Goal: Transaction & Acquisition: Purchase product/service

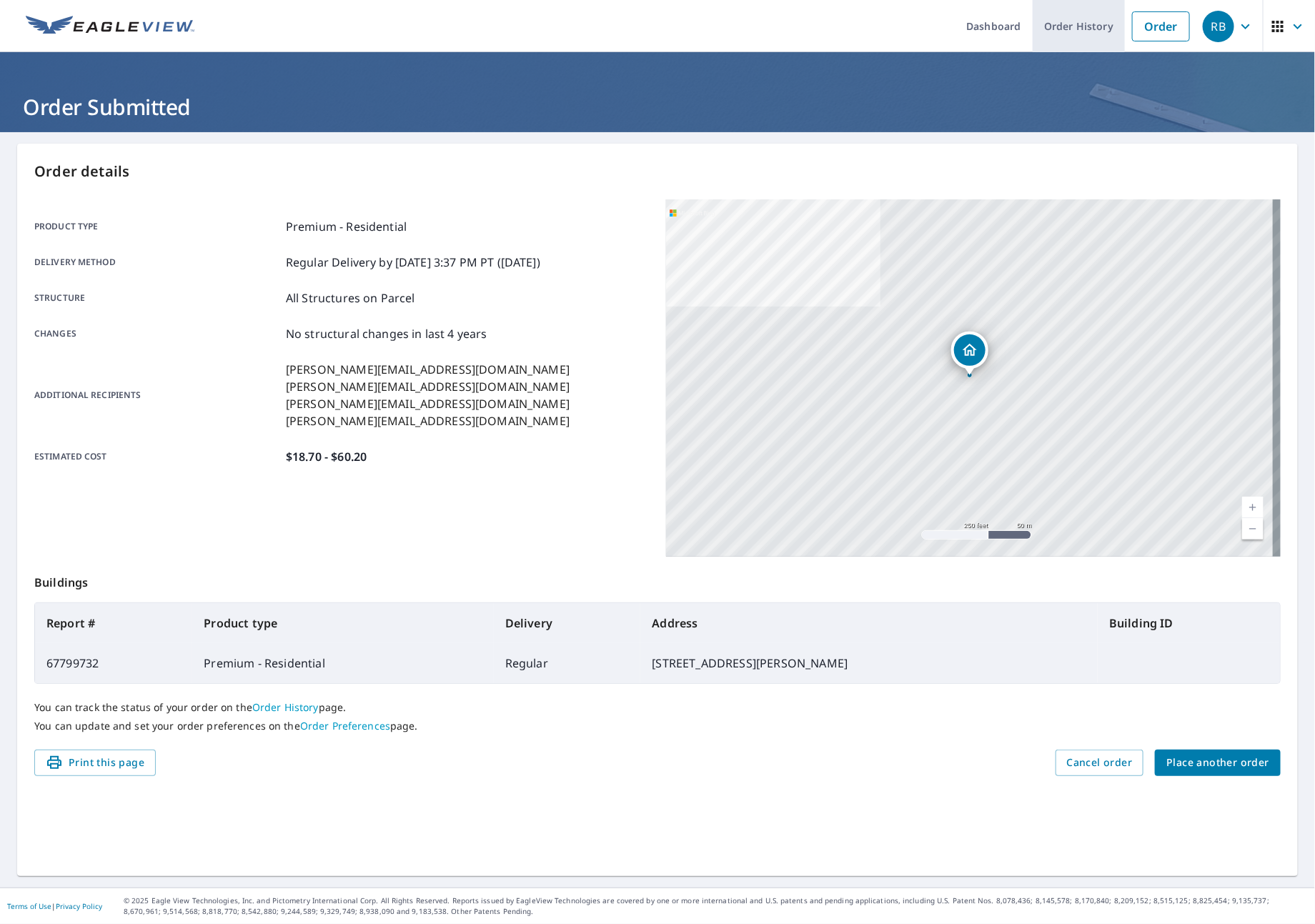
click at [1137, 34] on link "Order" at bounding box center [1162, 26] width 58 height 30
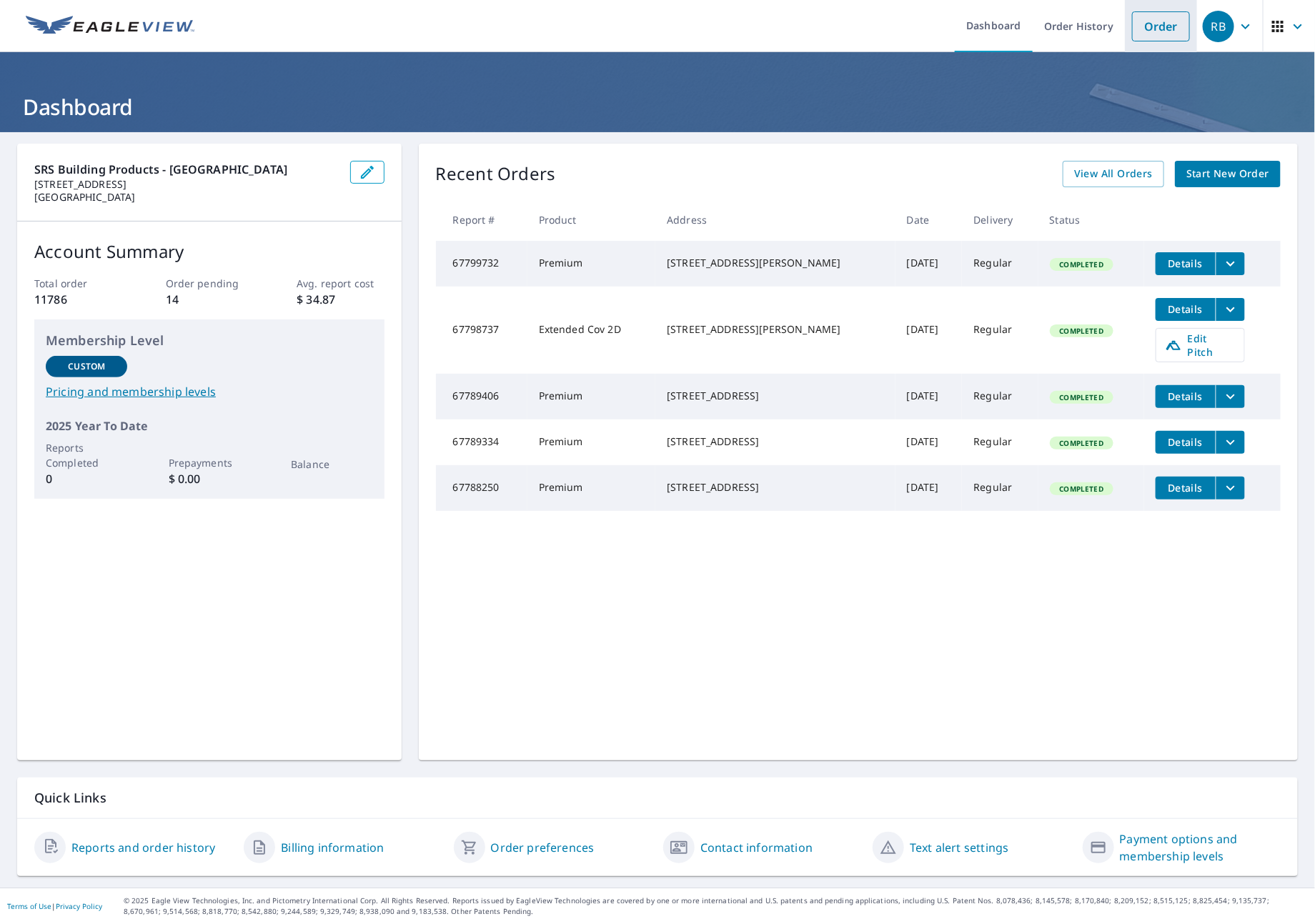
click at [1132, 21] on link "Order" at bounding box center [1162, 26] width 58 height 30
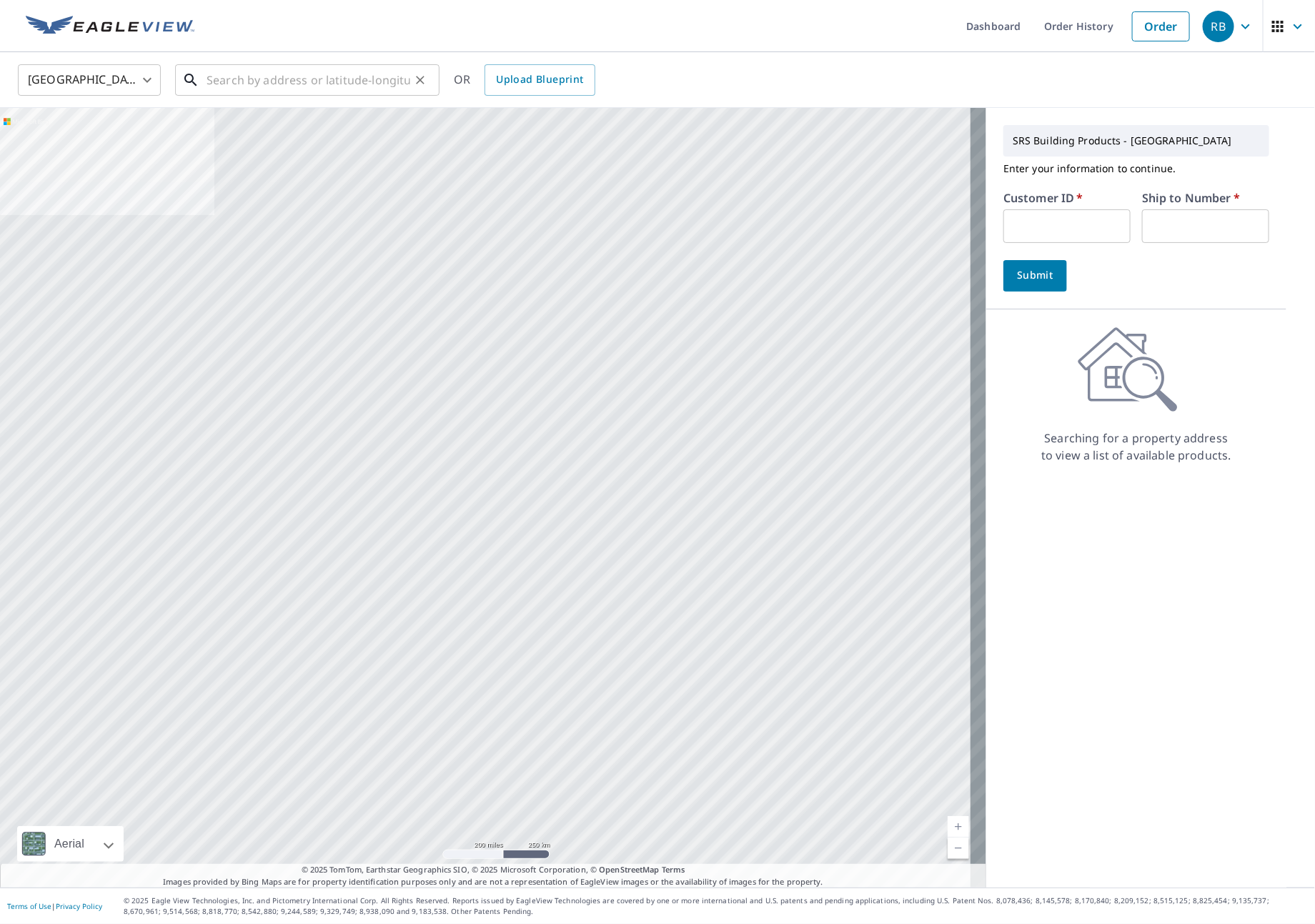
click at [247, 71] on input "text" at bounding box center [308, 80] width 204 height 40
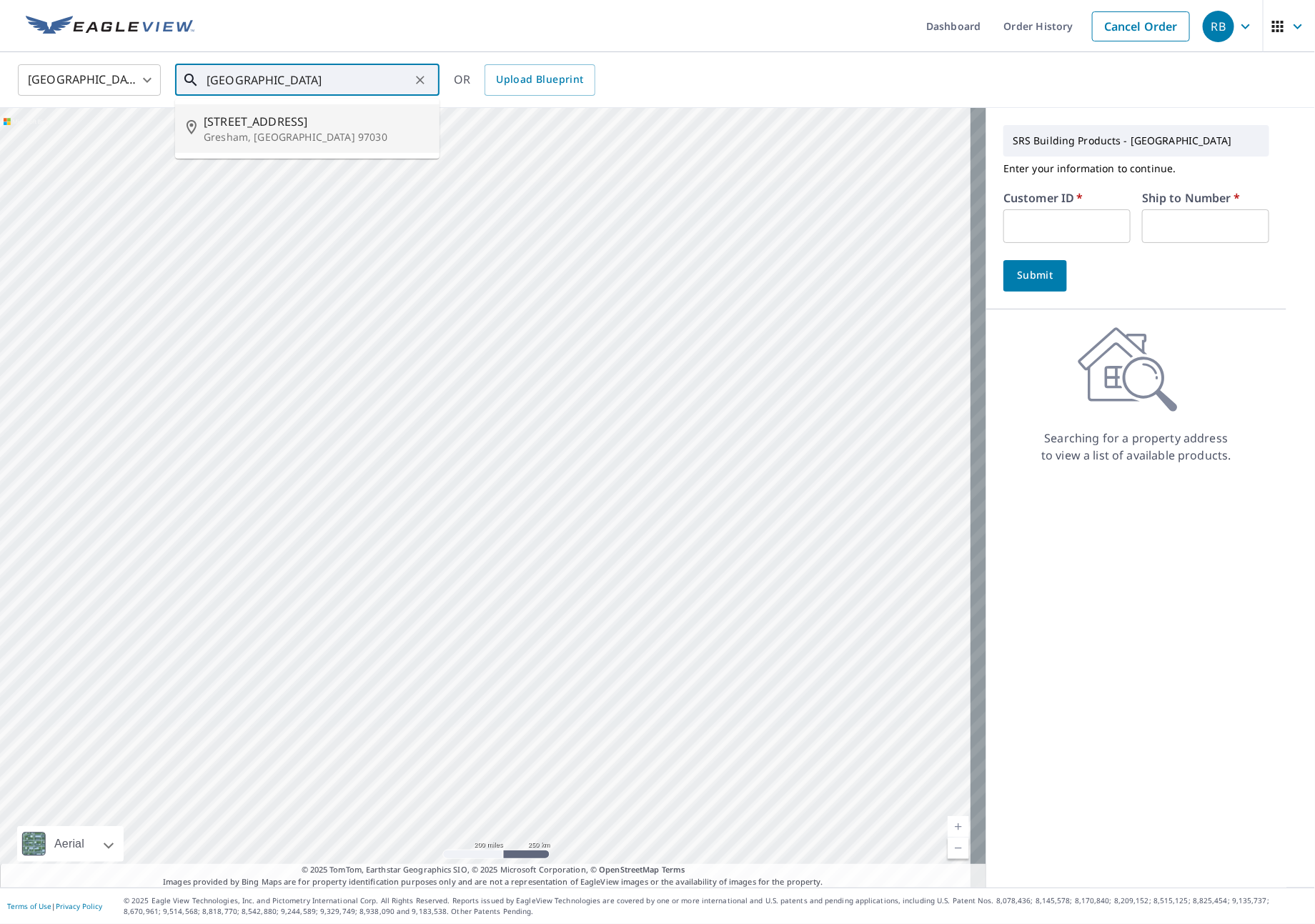
click at [276, 135] on p "Gresham, OR 97030" at bounding box center [316, 137] width 225 height 15
type input "2520 Ne Linden Pl Gresham, OR 97030"
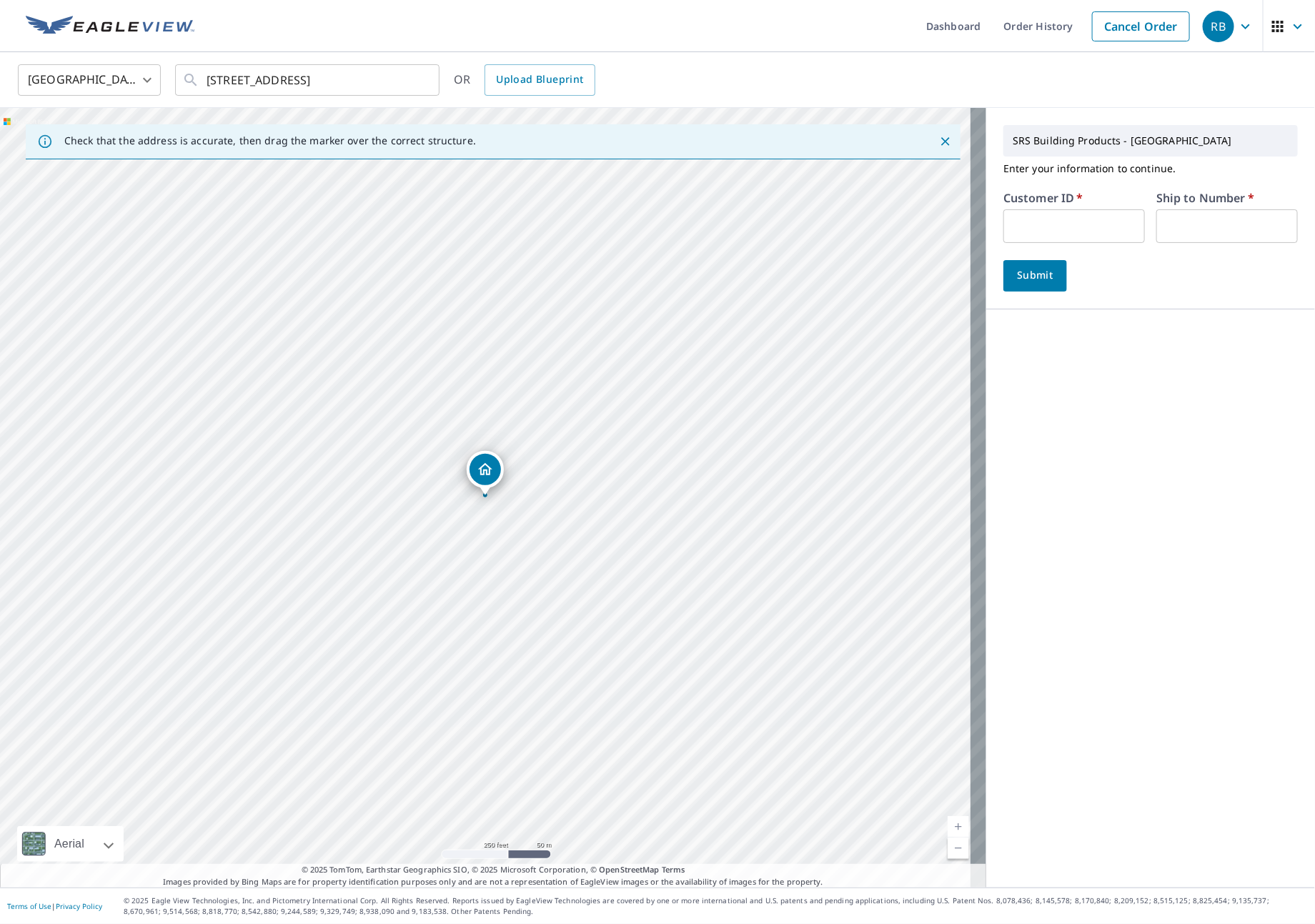
drag, startPoint x: 1028, startPoint y: 199, endPoint x: 1036, endPoint y: 211, distance: 14.4
click at [1028, 200] on label "Customer ID   *" at bounding box center [1044, 198] width 80 height 12
click at [1039, 220] on input "text" at bounding box center [1074, 226] width 142 height 33
type input "JJH307"
type input "1"
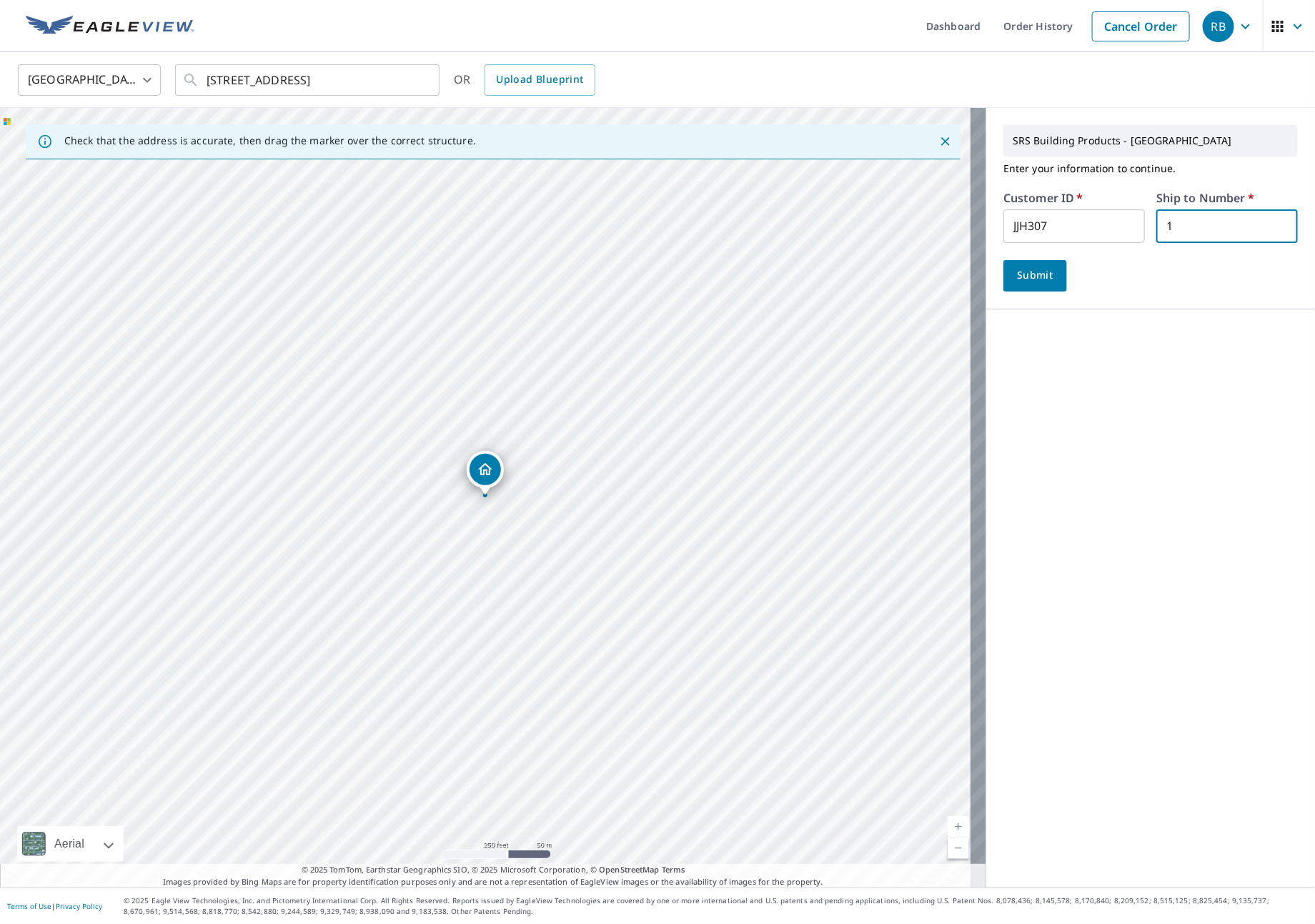
click at [1045, 289] on button "Submit" at bounding box center [1035, 276] width 63 height 31
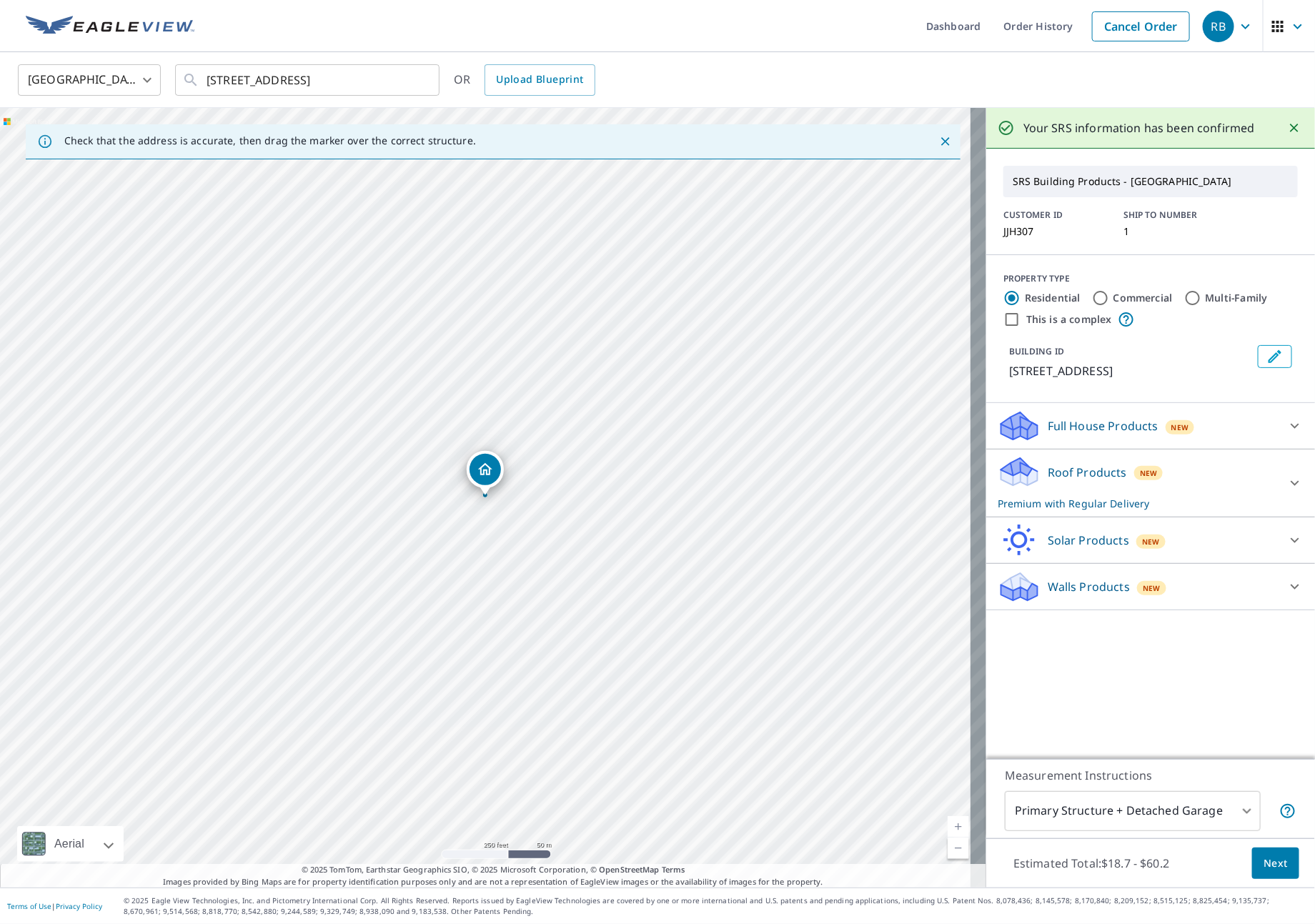
click at [1182, 463] on div "Roof Products New Premium with Regular Delivery" at bounding box center [1138, 483] width 280 height 56
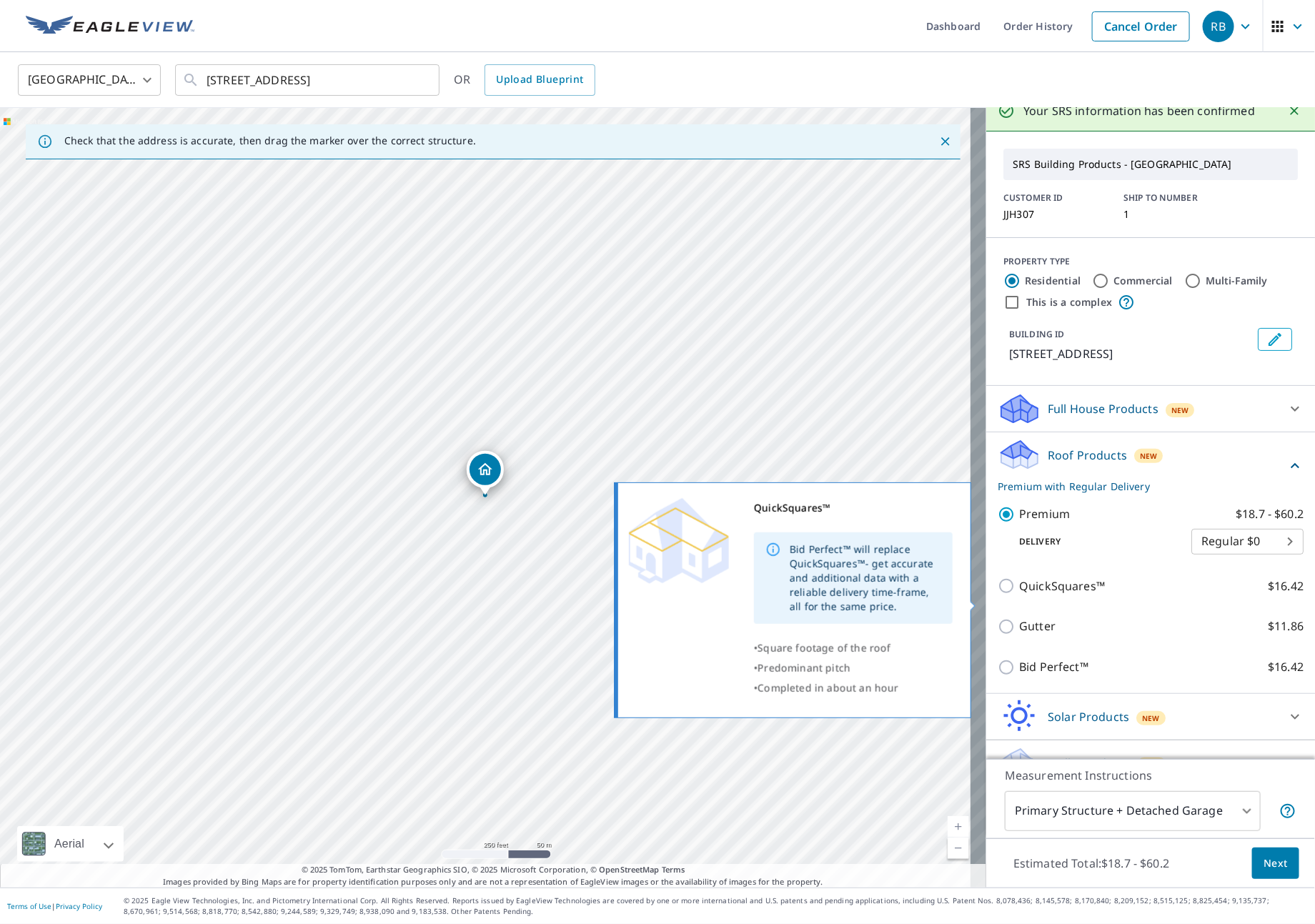
scroll to position [47, 0]
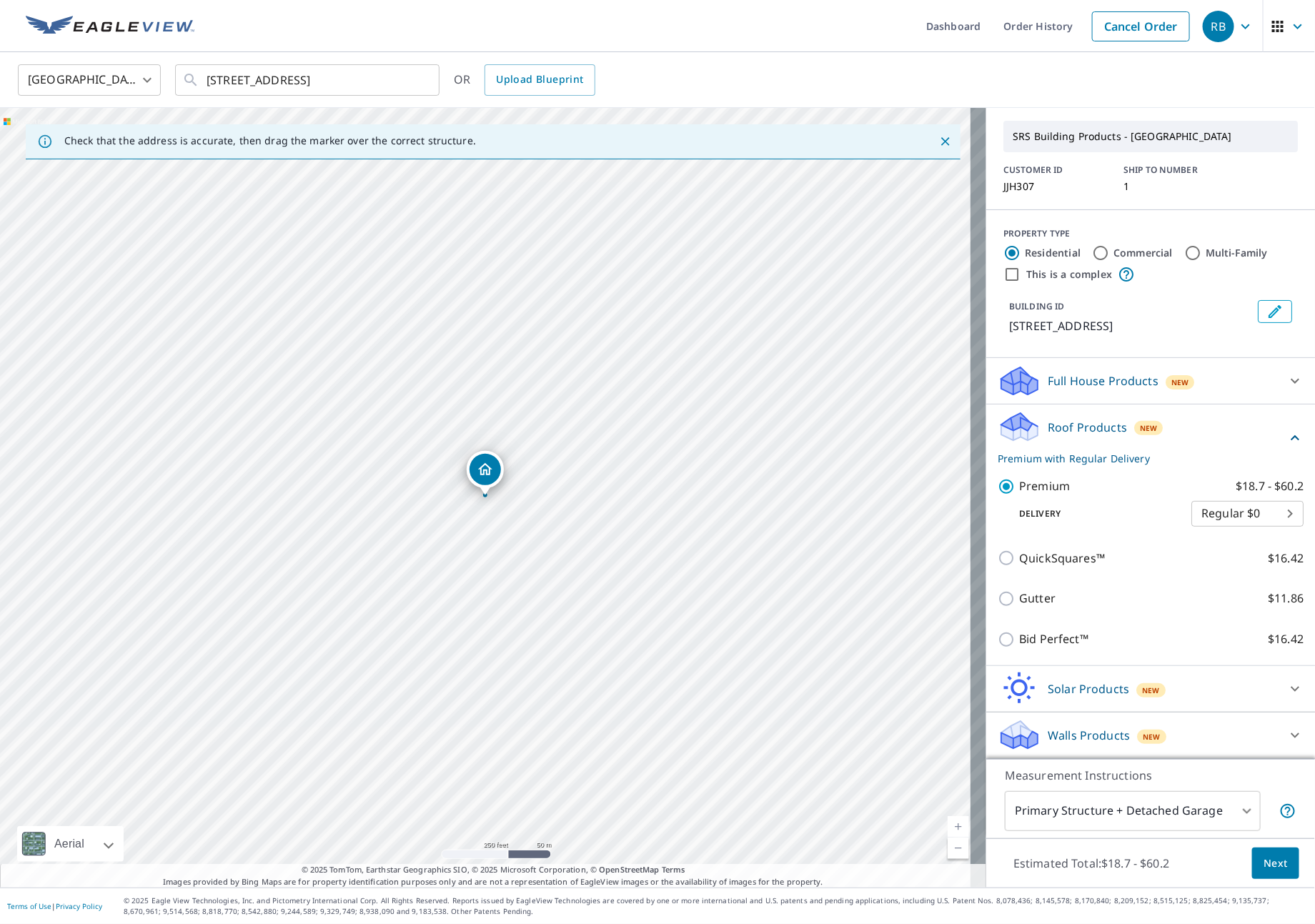
click at [1193, 811] on body "RB RB Dashboard Order History Cancel Order RB United States US ​ 2520 Ne Linden…" at bounding box center [658, 462] width 1315 height 924
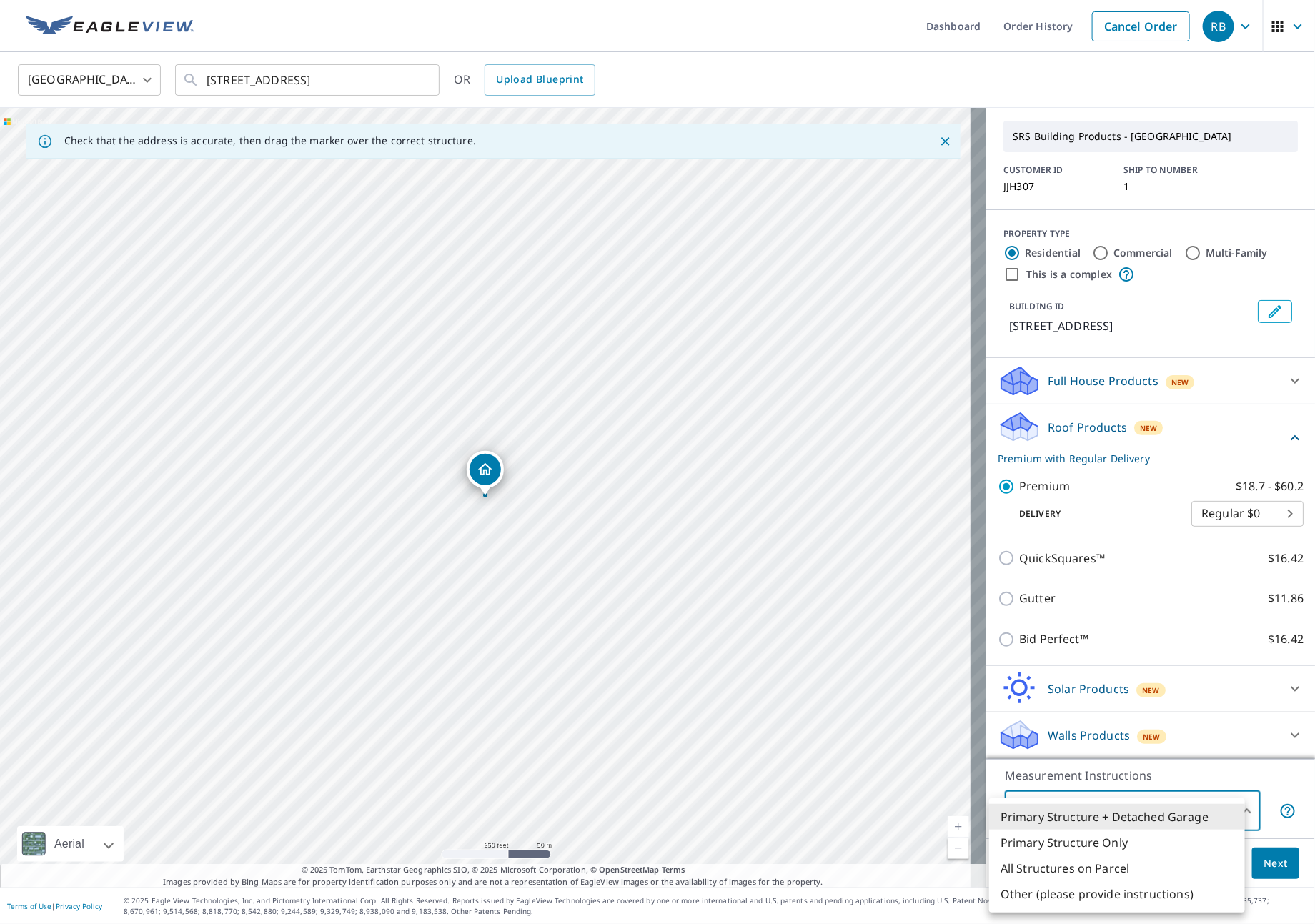
click at [1151, 866] on li "All Structures on Parcel" at bounding box center [1117, 867] width 256 height 25
type input "3"
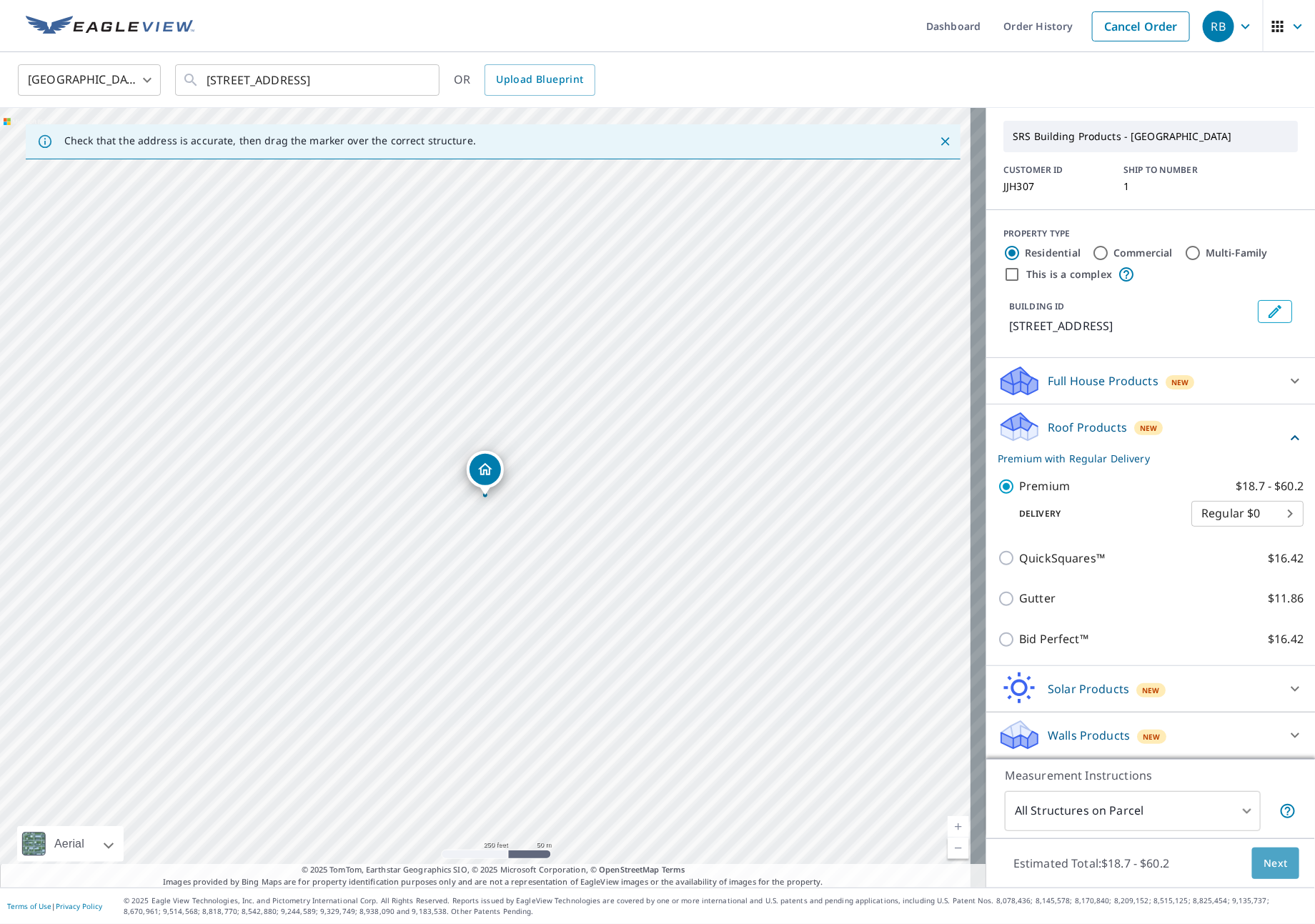
click at [1263, 866] on span "Next" at bounding box center [1275, 863] width 24 height 18
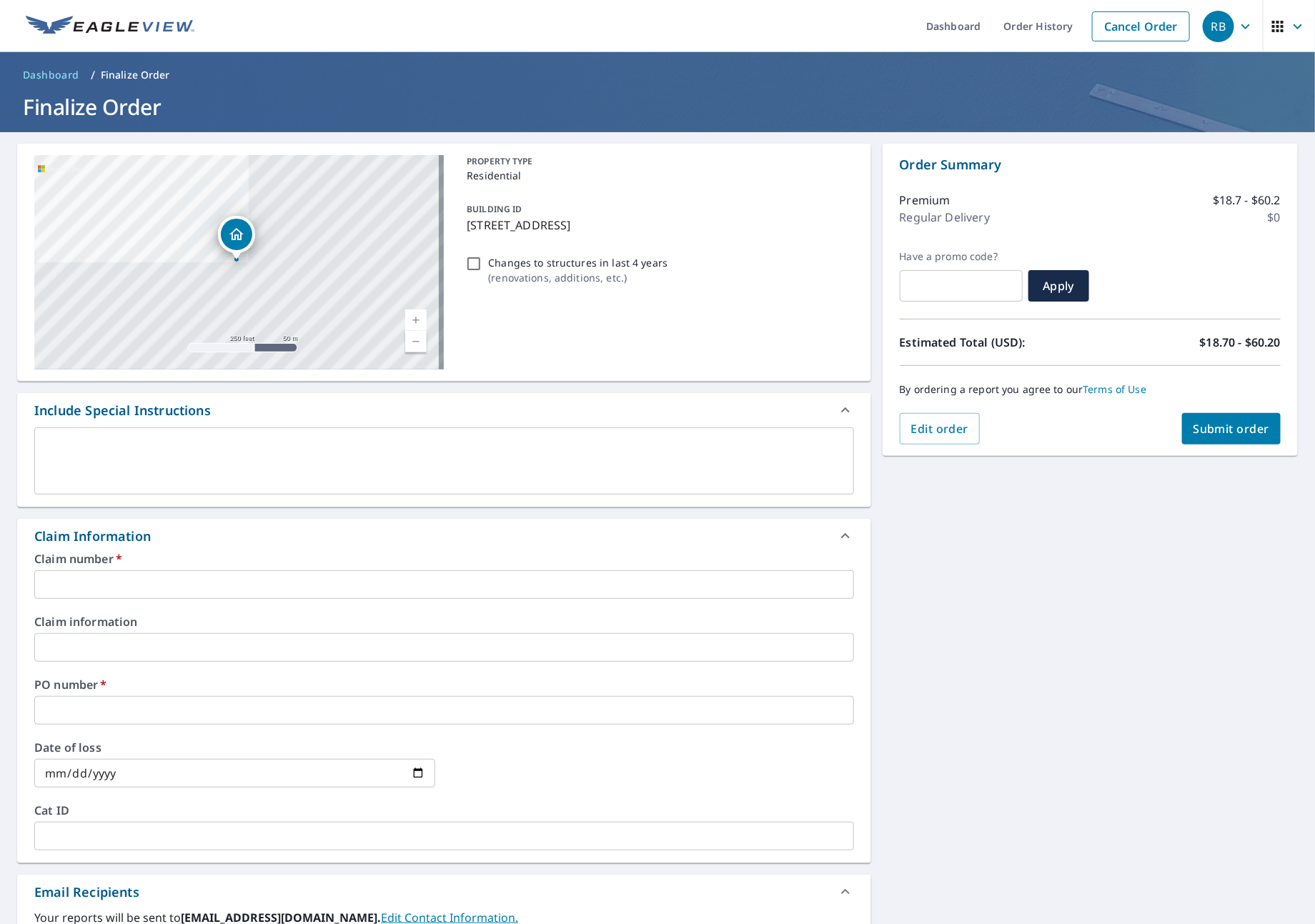
click at [303, 579] on input "text" at bounding box center [444, 584] width 820 height 28
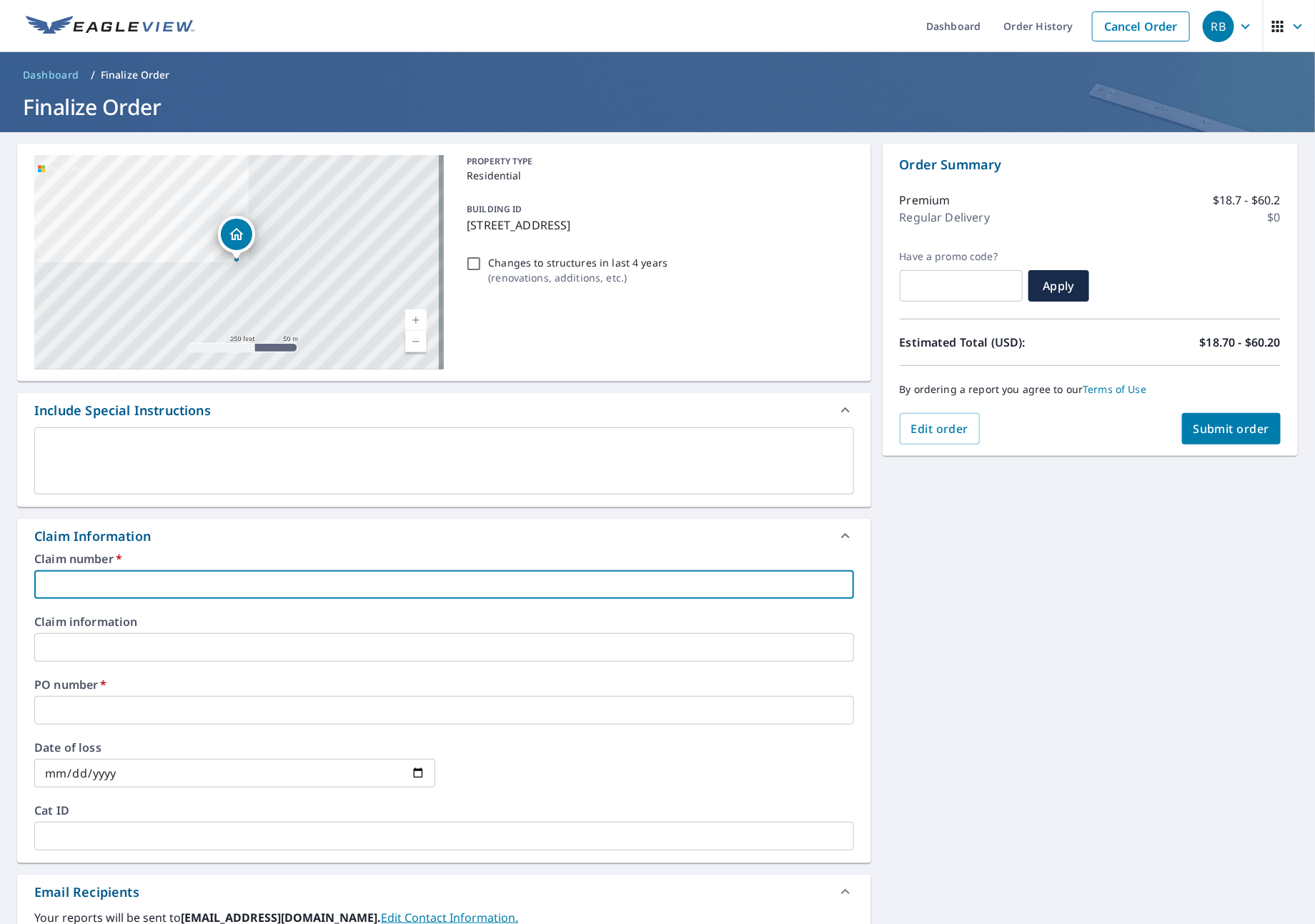
type input "J"
checkbox input "true"
type input "JN"
checkbox input "true"
type input "JNJ"
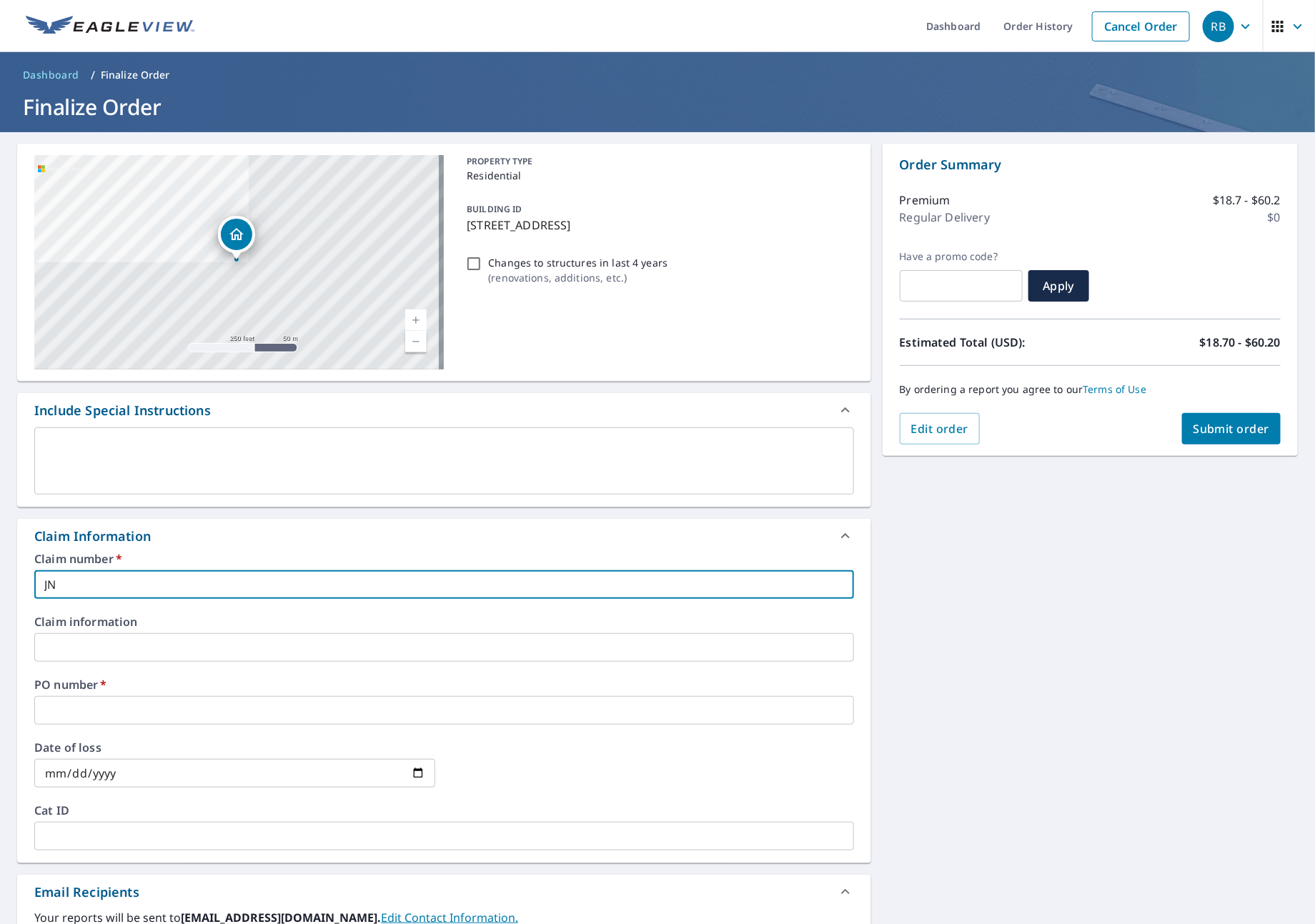
checkbox input "true"
type input "JNJ"
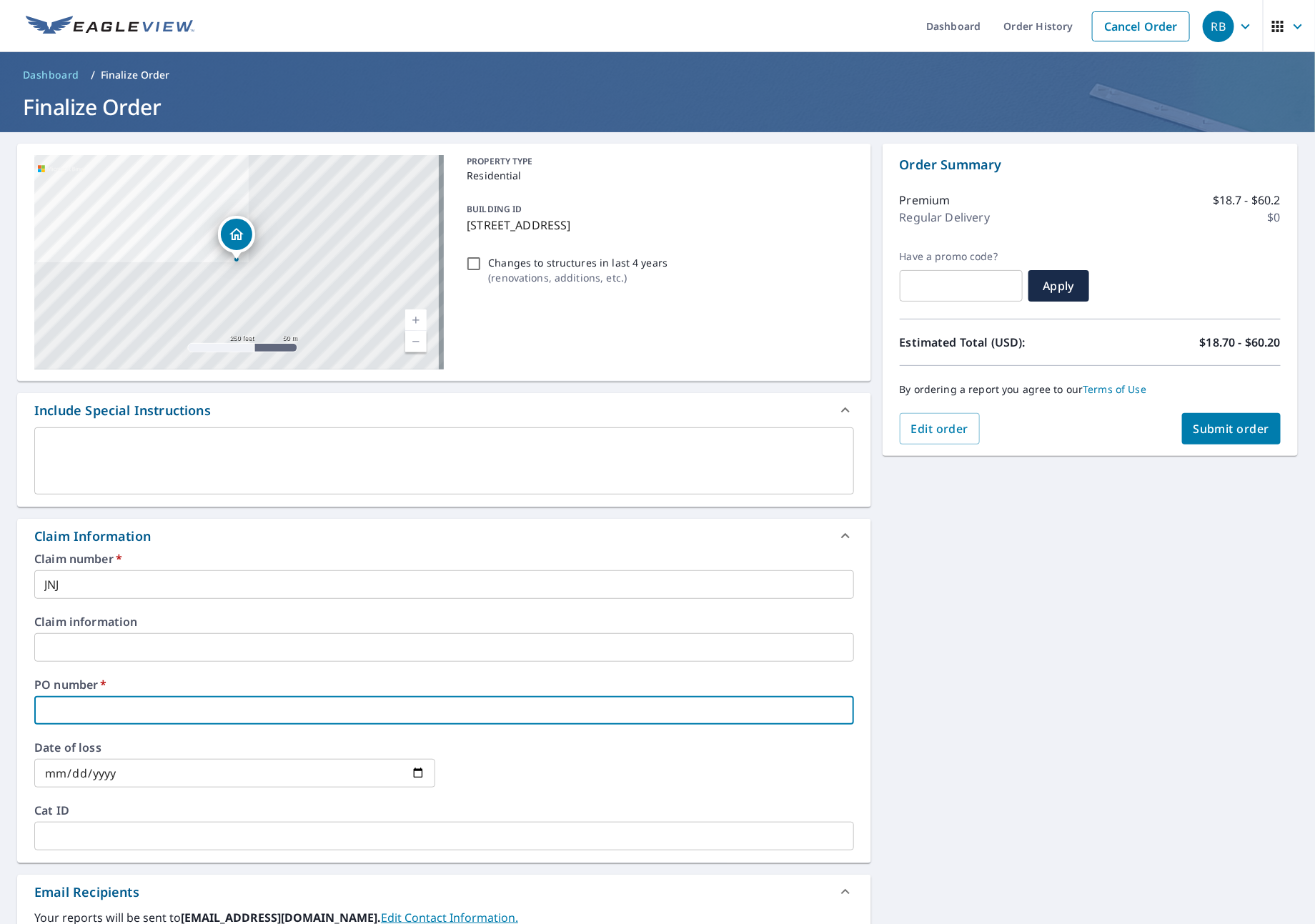
type input "J"
checkbox input "true"
type input "JN"
checkbox input "true"
type input "JNJ"
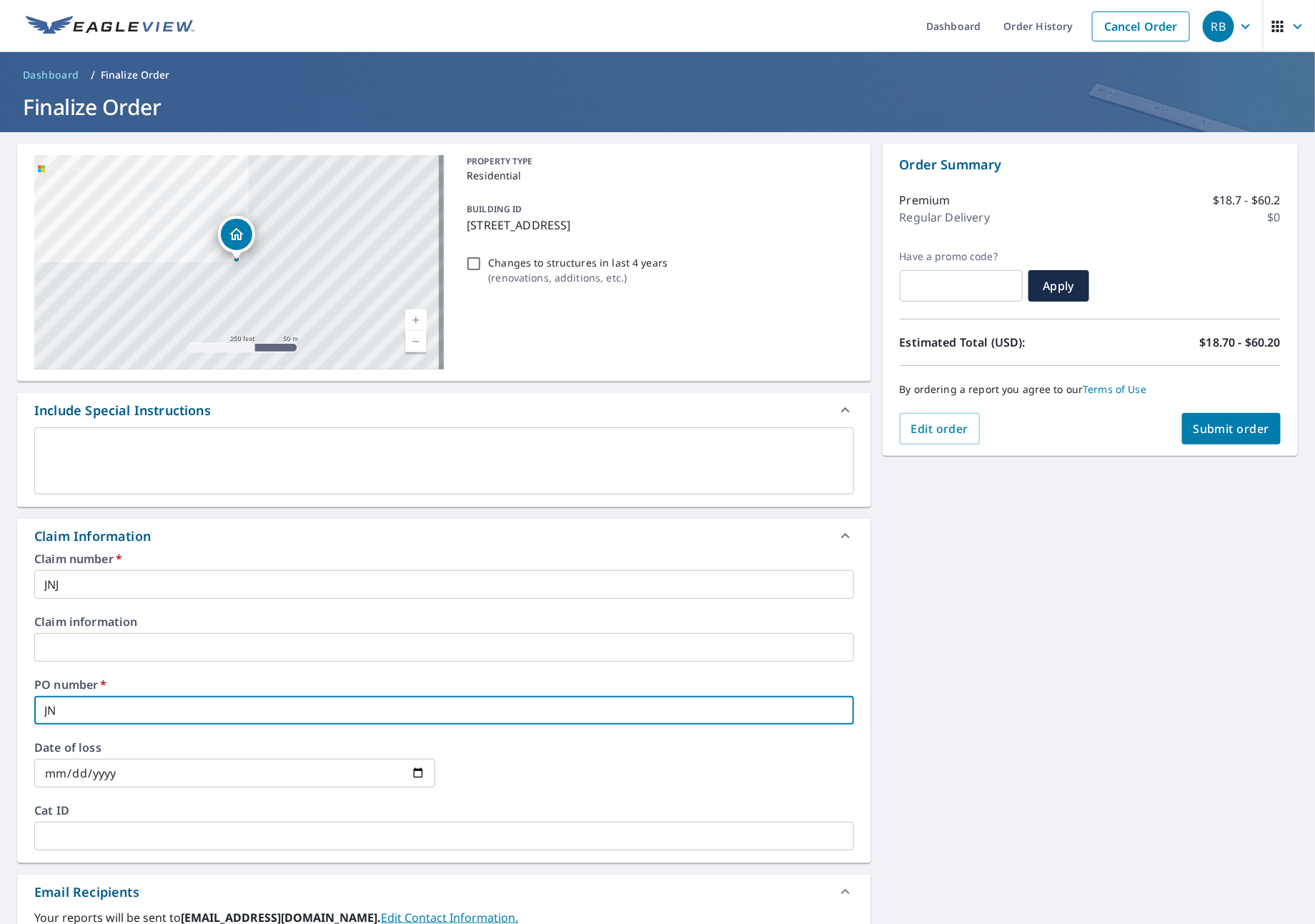
checkbox input "true"
type input "JNJ"
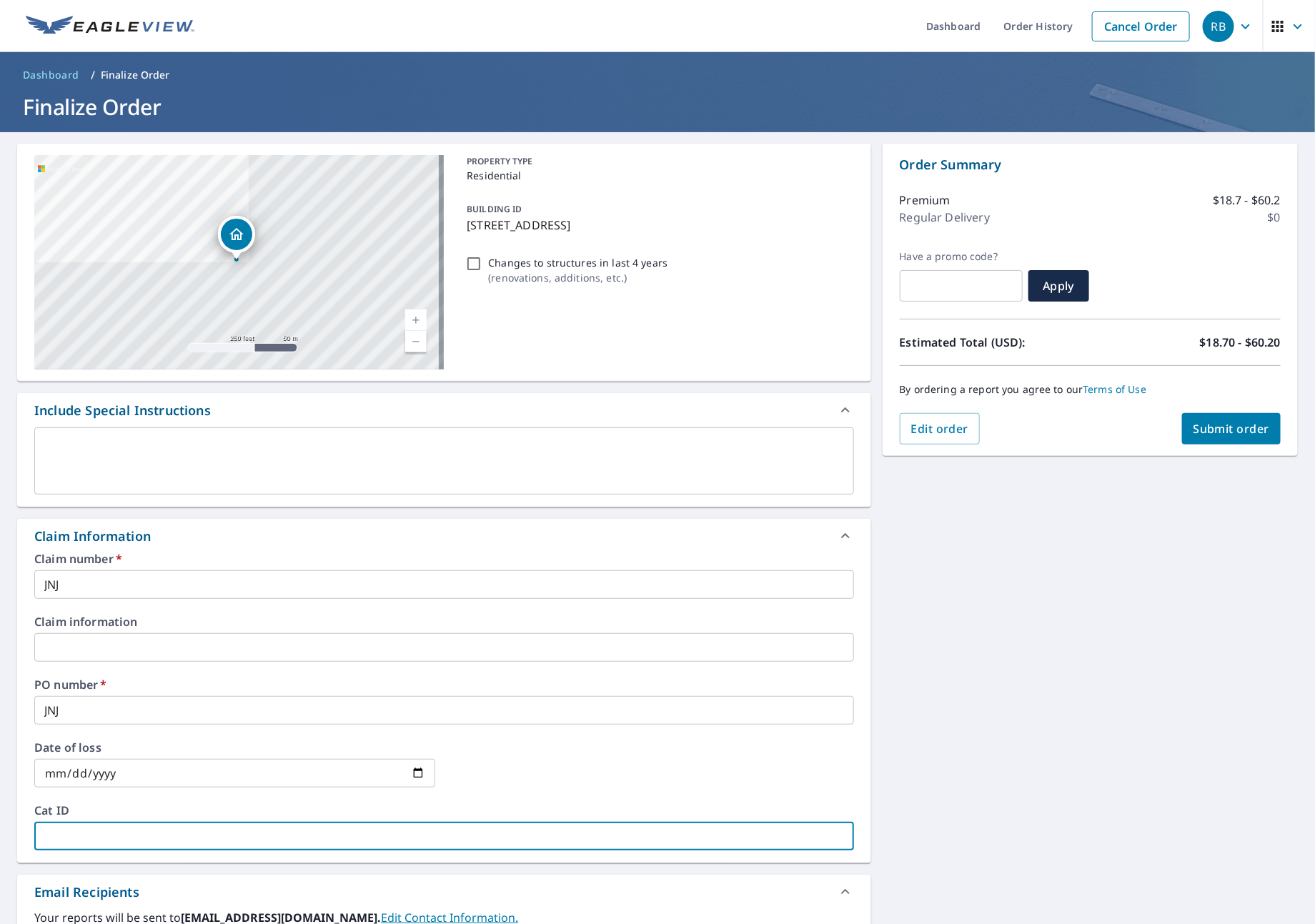
type input "J"
checkbox input "true"
type input "JN"
checkbox input "true"
type input "JNJ"
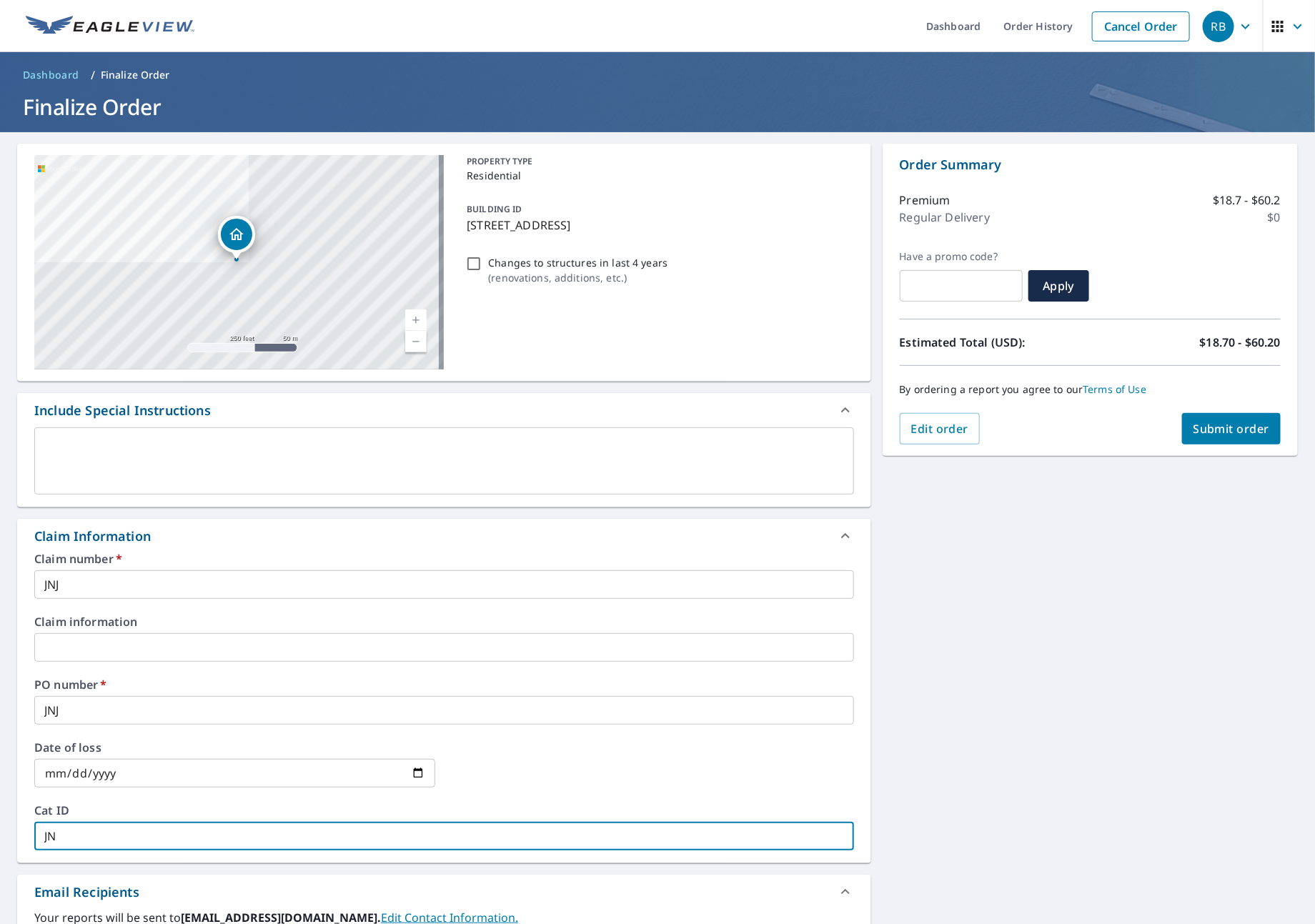
checkbox input "true"
type input "JNJ"
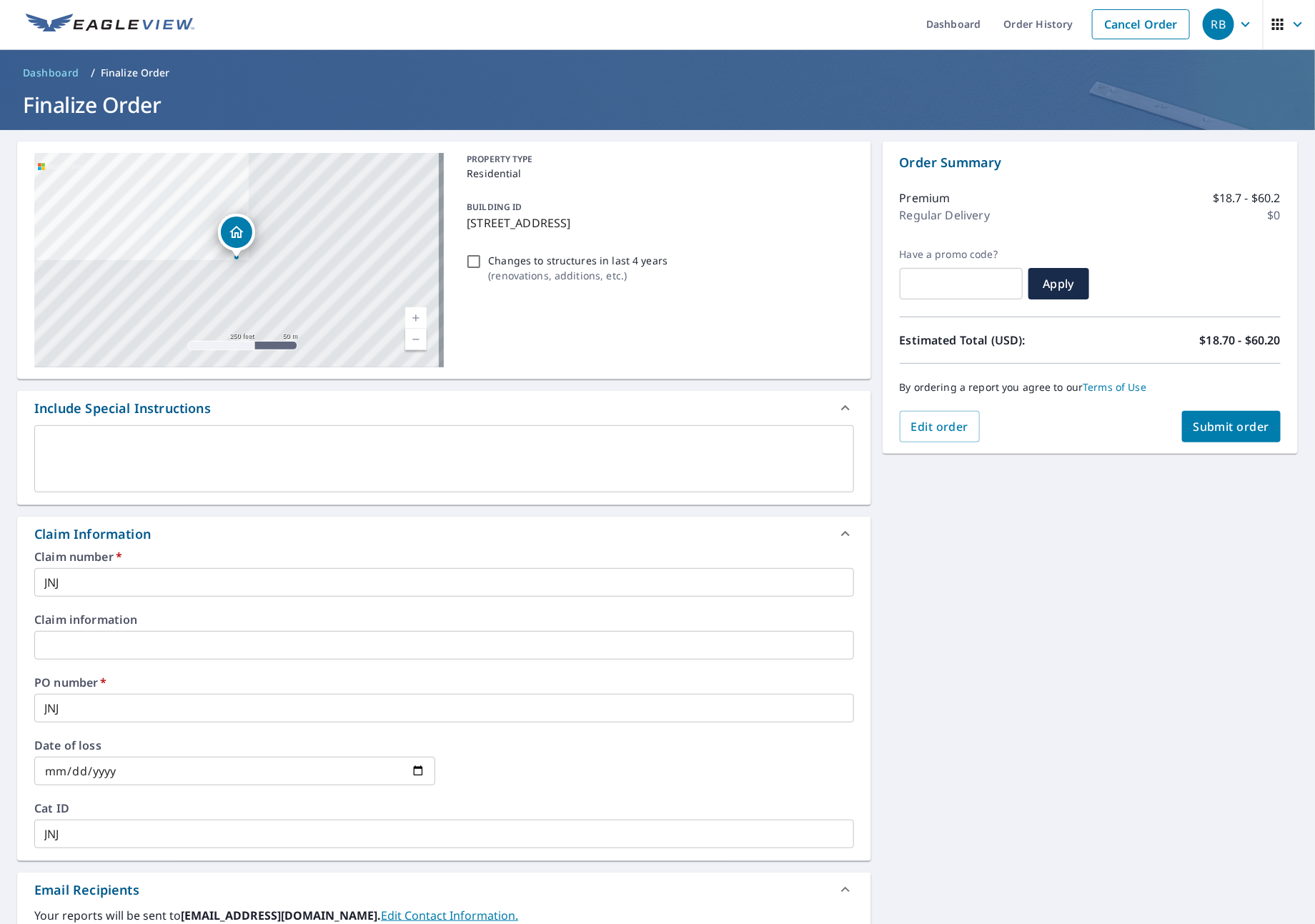
scroll to position [294, 0]
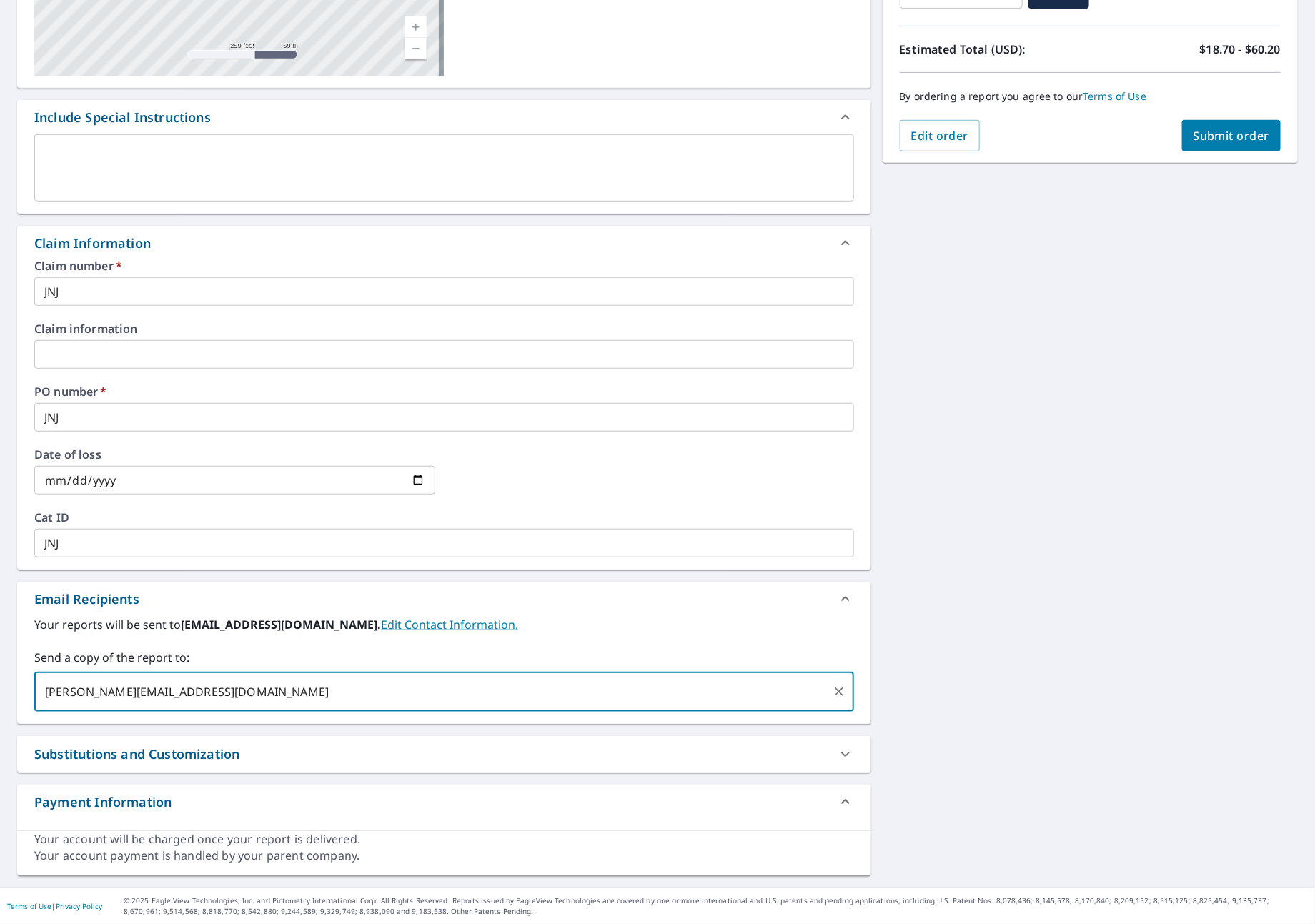
type input "[PERSON_NAME][EMAIL_ADDRESS][DOMAIN_NAME]"
checkbox input "true"
type input "[PERSON_NAME][EMAIL_ADDRESS][DOMAIN_NAME]"
checkbox input "true"
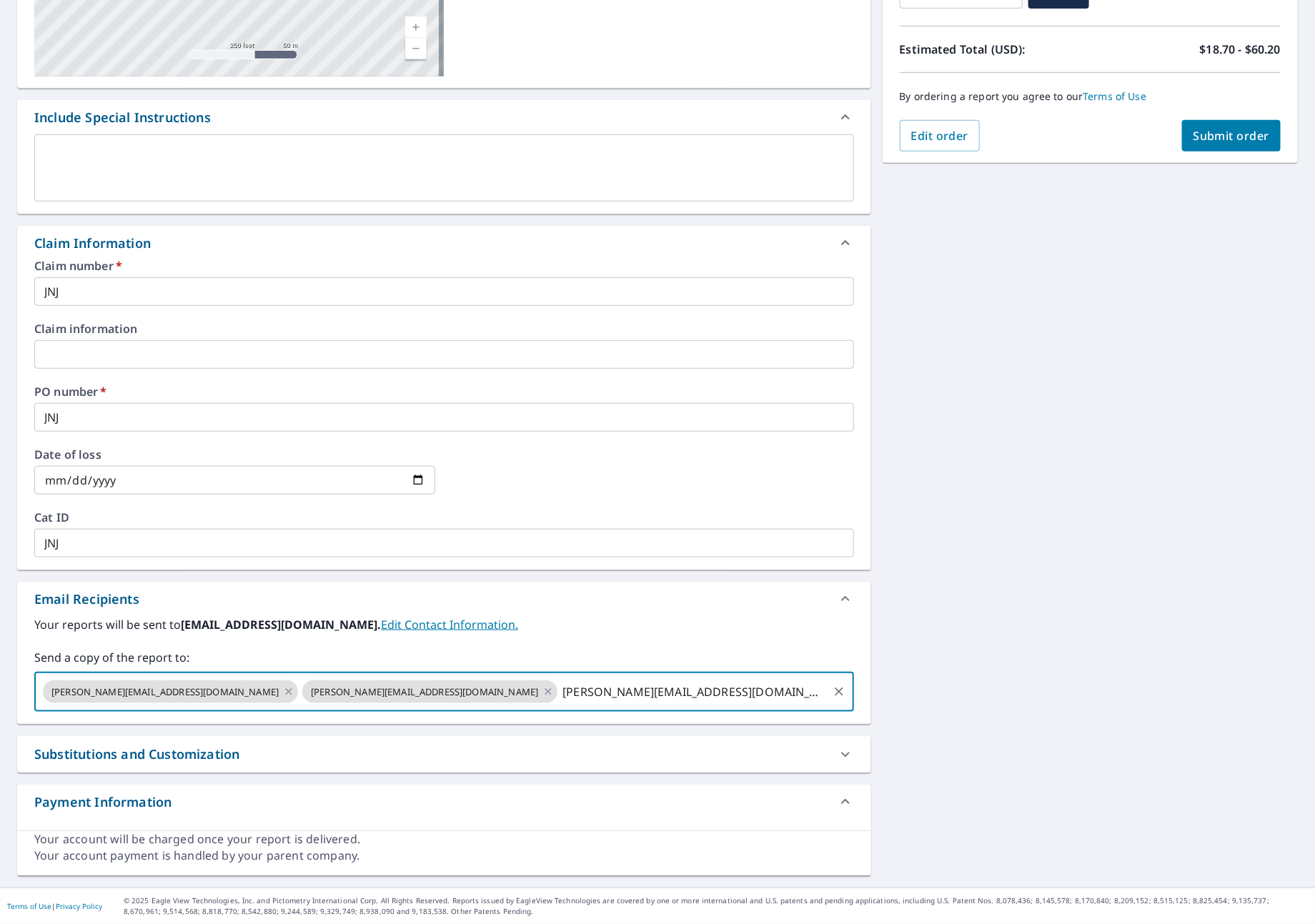
type input "[PERSON_NAME][EMAIL_ADDRESS][DOMAIN_NAME]"
checkbox input "true"
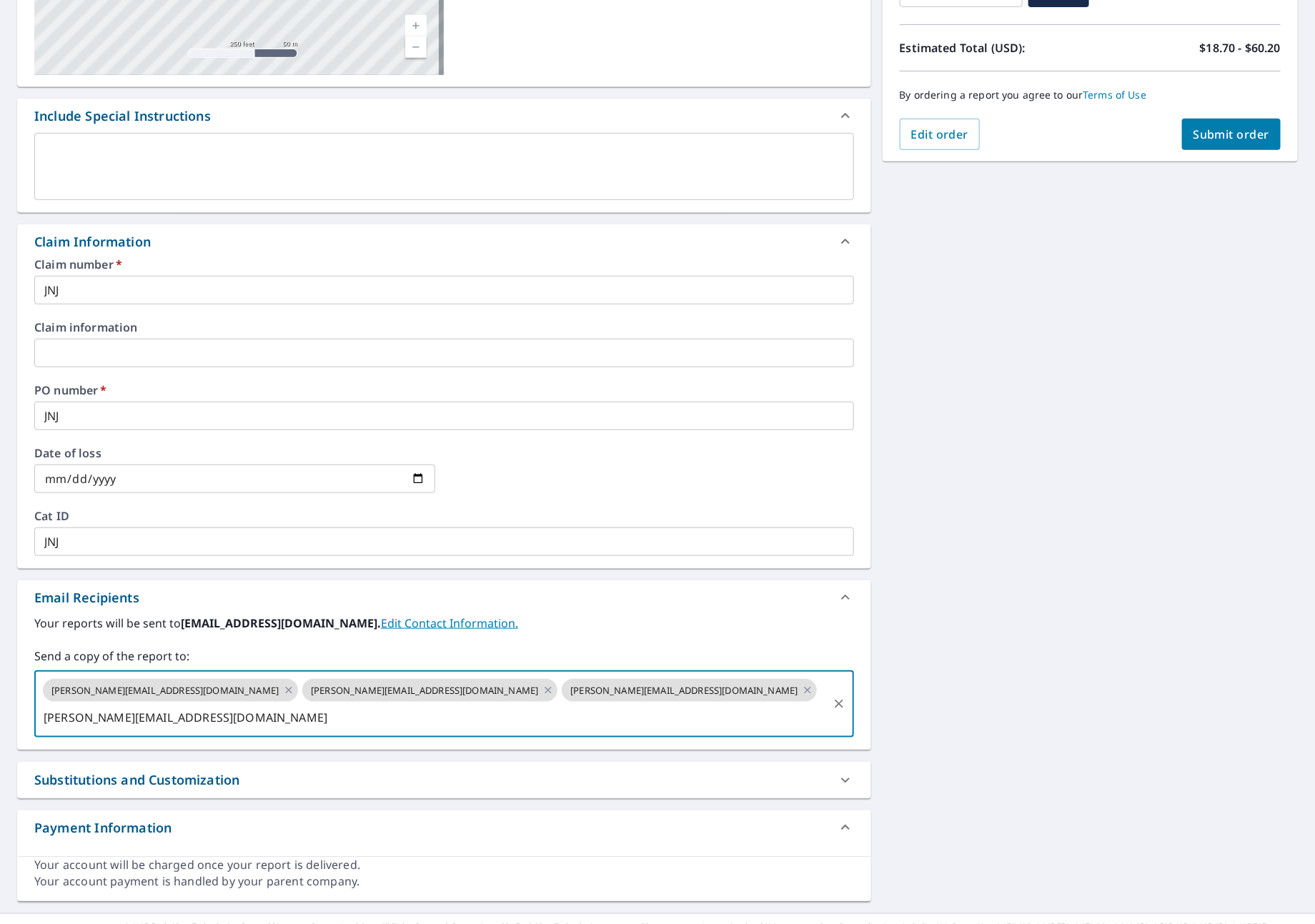
type input "[PERSON_NAME][EMAIL_ADDRESS][DOMAIN_NAME]"
click at [1195, 134] on span "Submit order" at bounding box center [1231, 134] width 76 height 16
checkbox input "true"
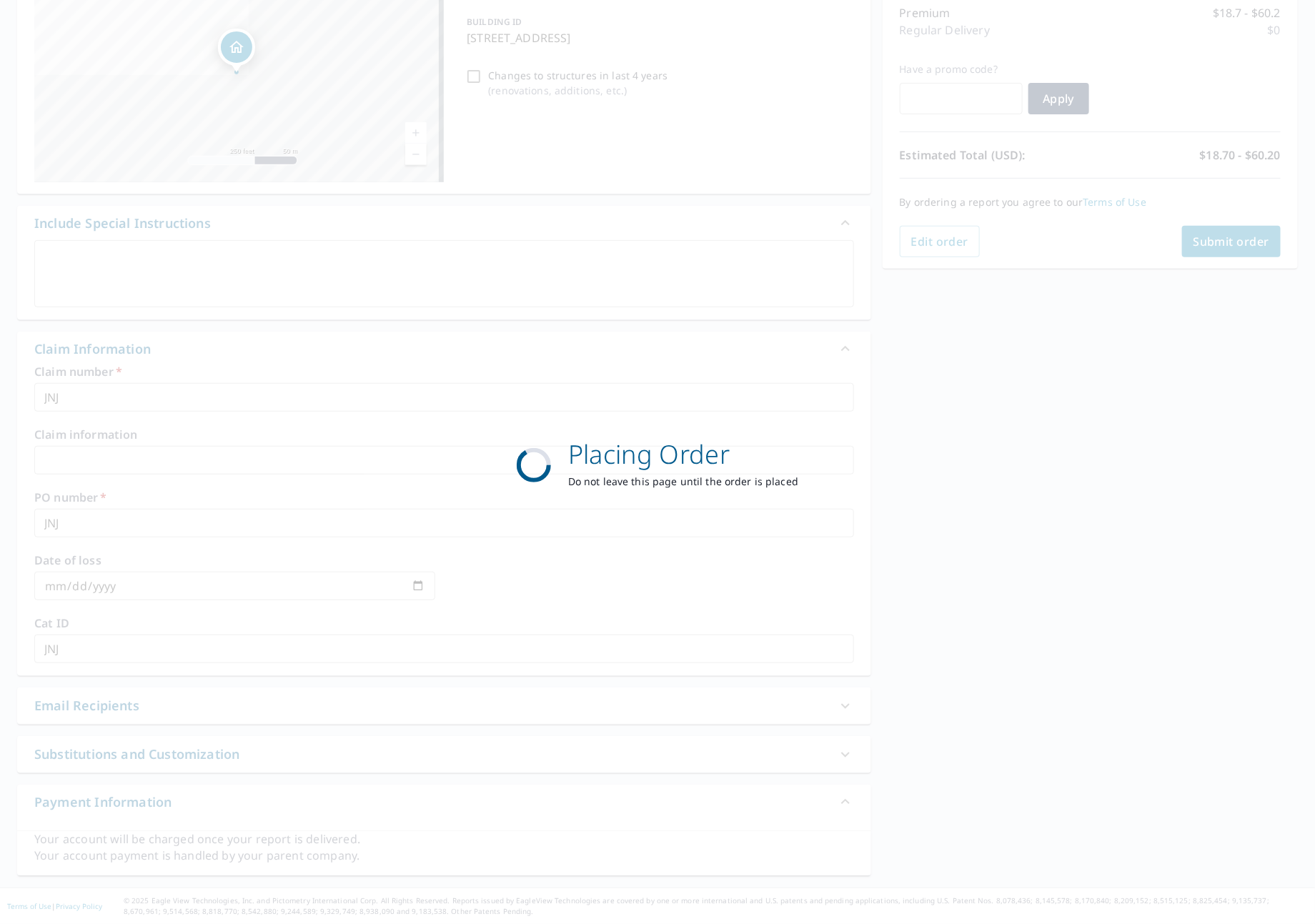
scroll to position [189, 0]
